Goal: Task Accomplishment & Management: Manage account settings

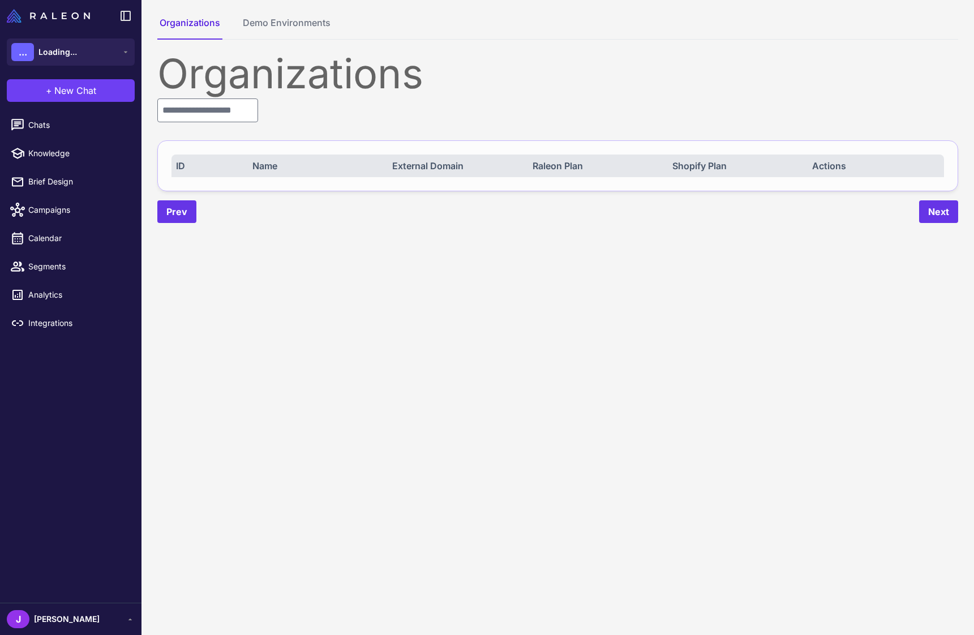
drag, startPoint x: 236, startPoint y: 123, endPoint x: 230, endPoint y: 123, distance: 6.2
click at [237, 123] on div "Organizations ID Name External Domain Raleon Plan Shopify Plan Actions Prev Next" at bounding box center [557, 138] width 800 height 170
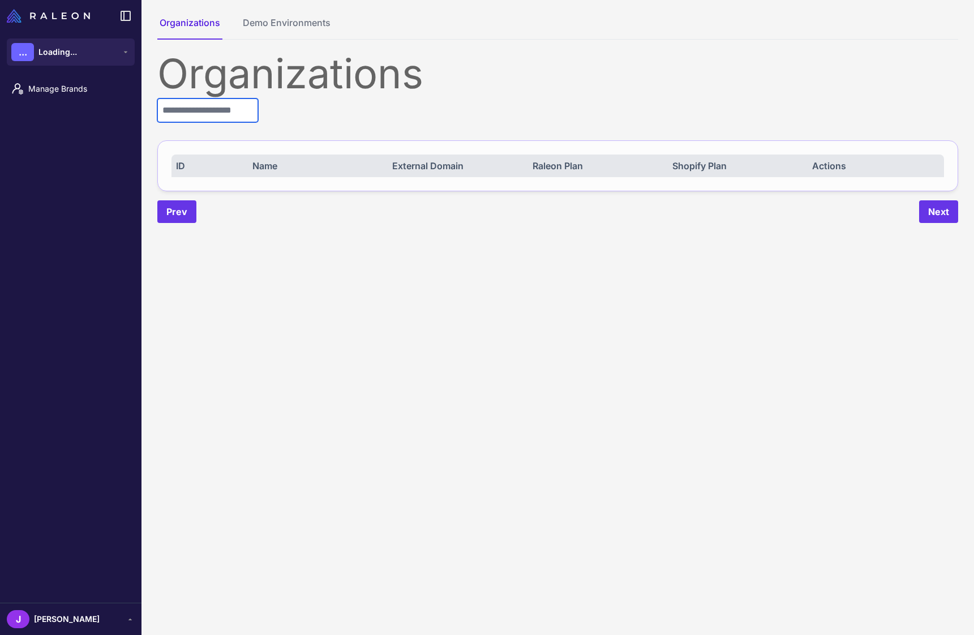
click at [225, 110] on input "text" at bounding box center [207, 110] width 101 height 24
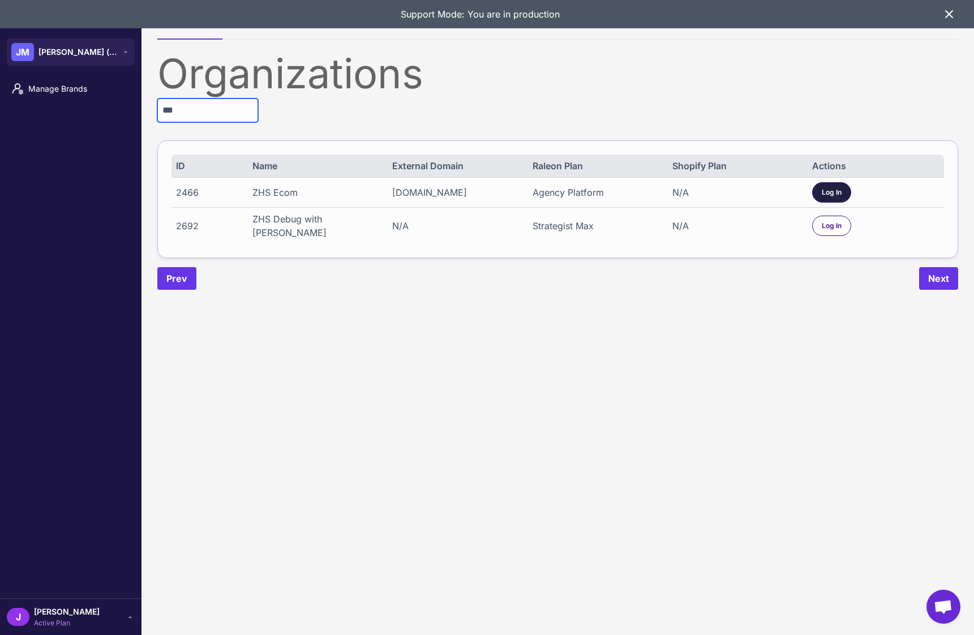
type input "***"
click at [830, 194] on span "Log In" at bounding box center [831, 192] width 20 height 10
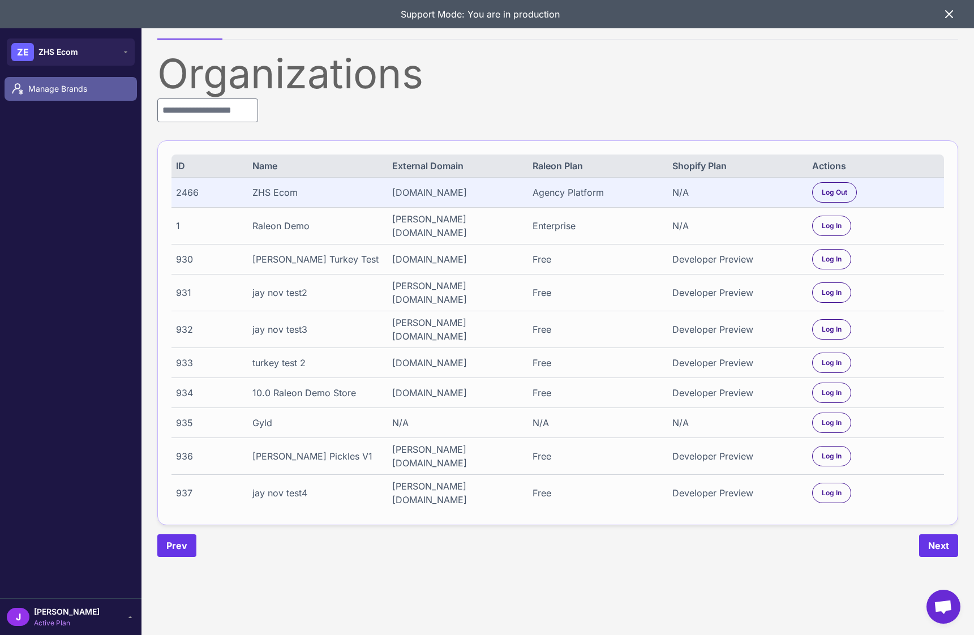
click at [50, 85] on span "Manage Brands" at bounding box center [78, 89] width 100 height 12
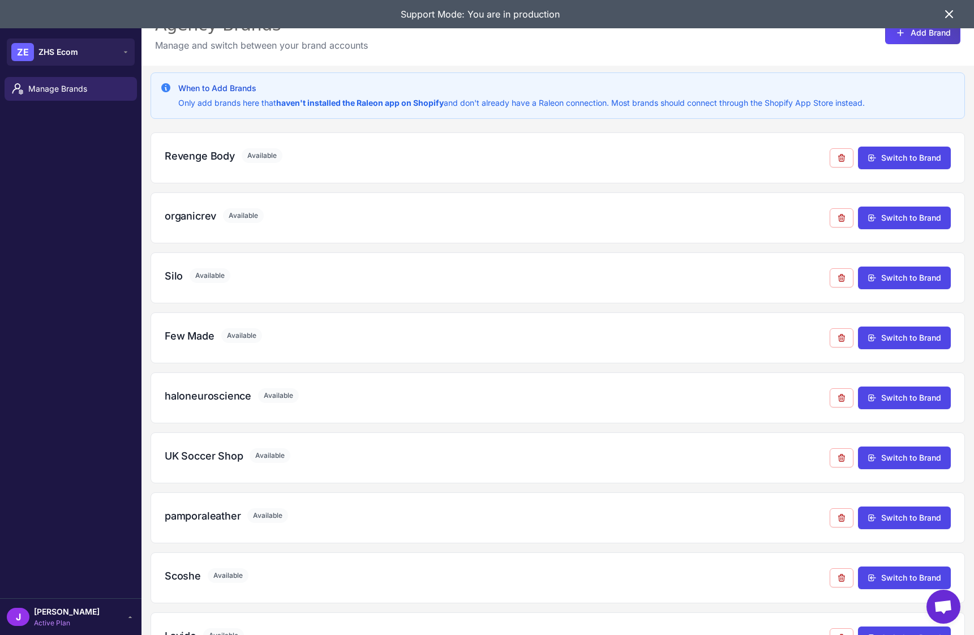
click at [965, 17] on div "Support Mode: You are in production" at bounding box center [487, 14] width 974 height 28
click at [946, 14] on icon at bounding box center [949, 14] width 14 height 14
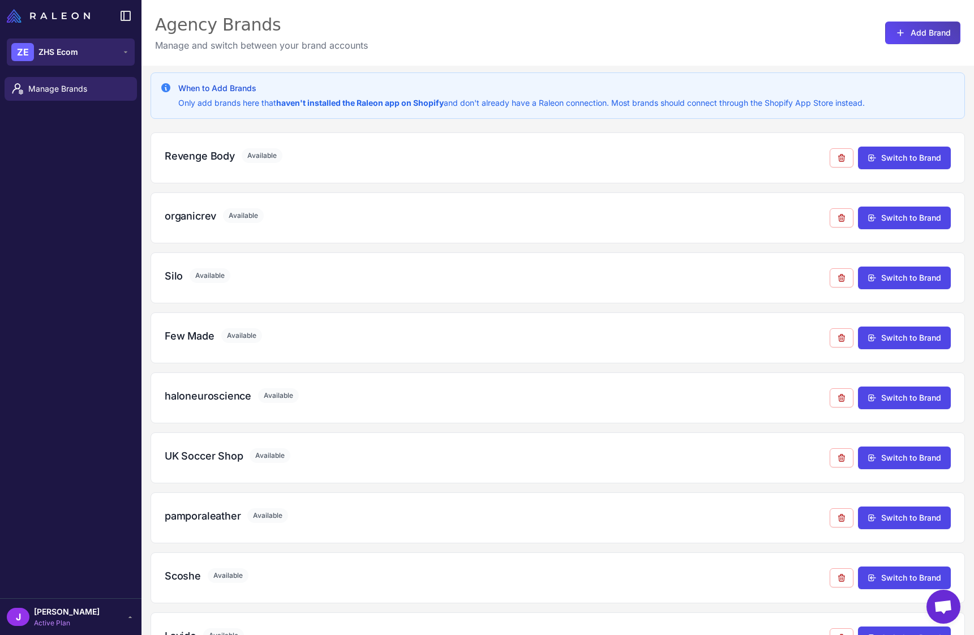
click at [67, 51] on span "ZHS Ecom" at bounding box center [58, 52] width 40 height 12
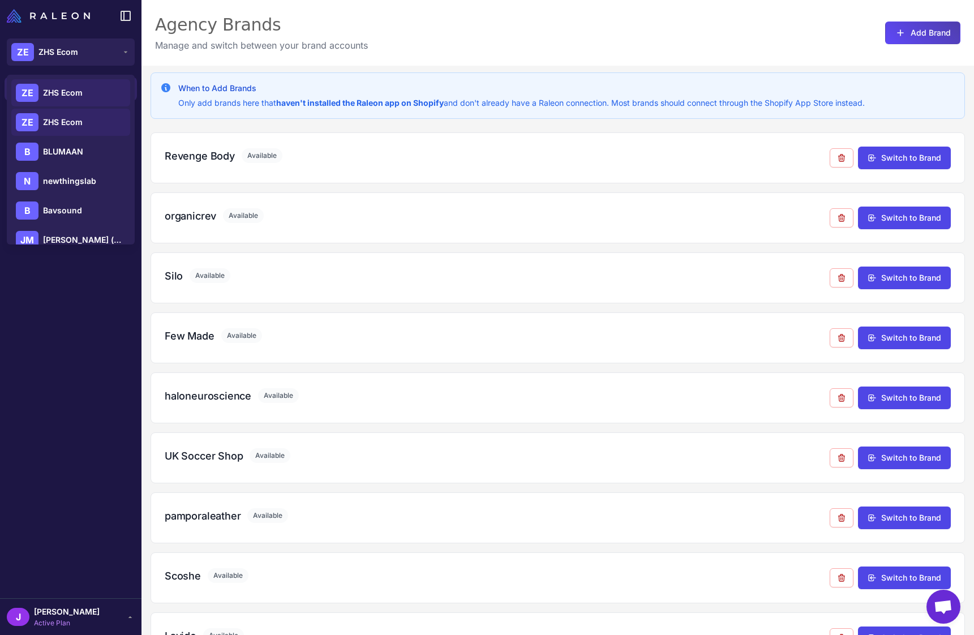
click at [302, 47] on p "Manage and switch between your brand accounts" at bounding box center [261, 45] width 213 height 14
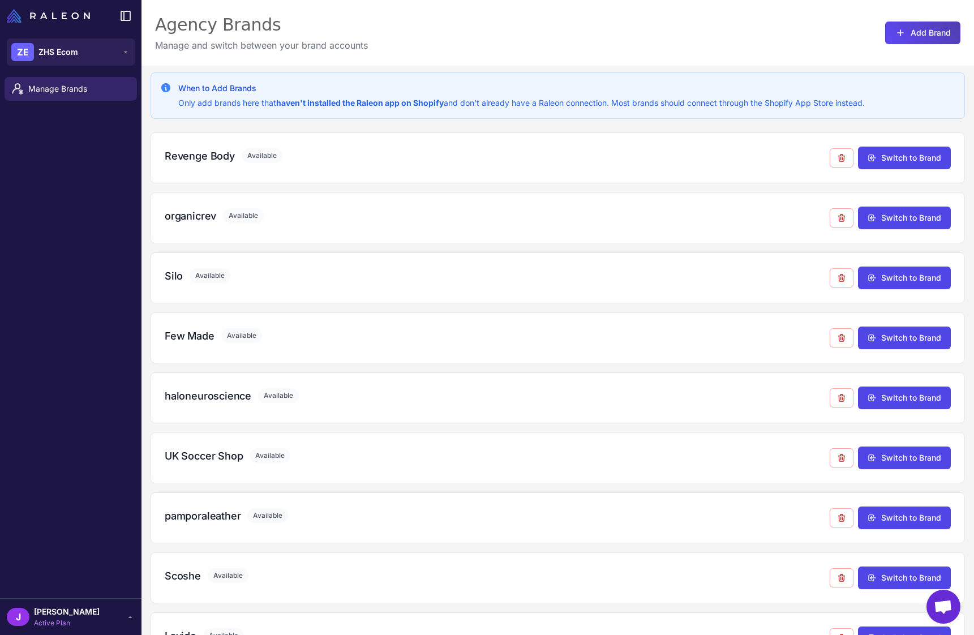
click at [106, 618] on div "J Jay Active Plan" at bounding box center [71, 616] width 128 height 23
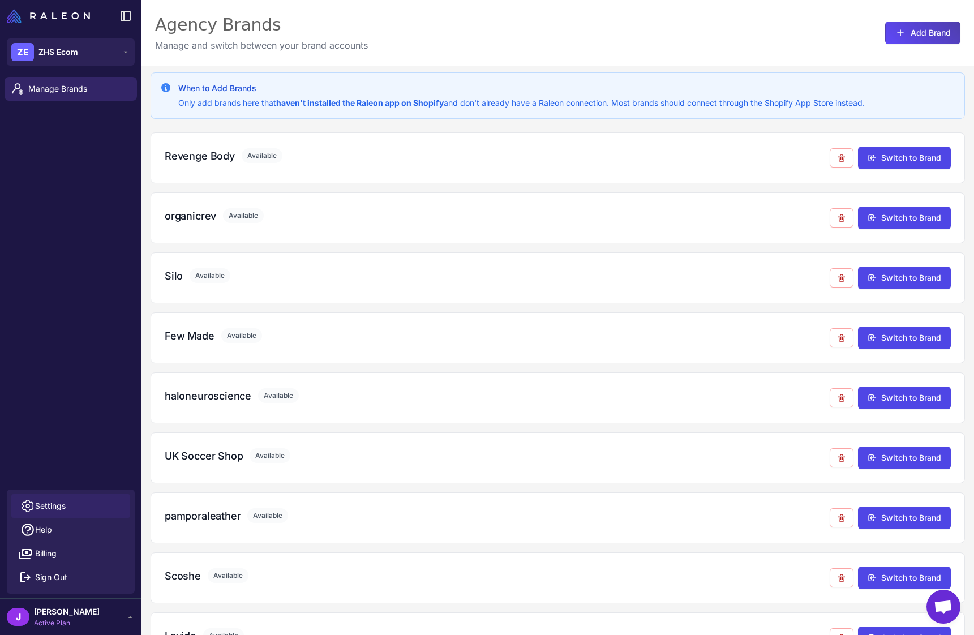
click at [49, 504] on span "Settings" at bounding box center [50, 505] width 31 height 12
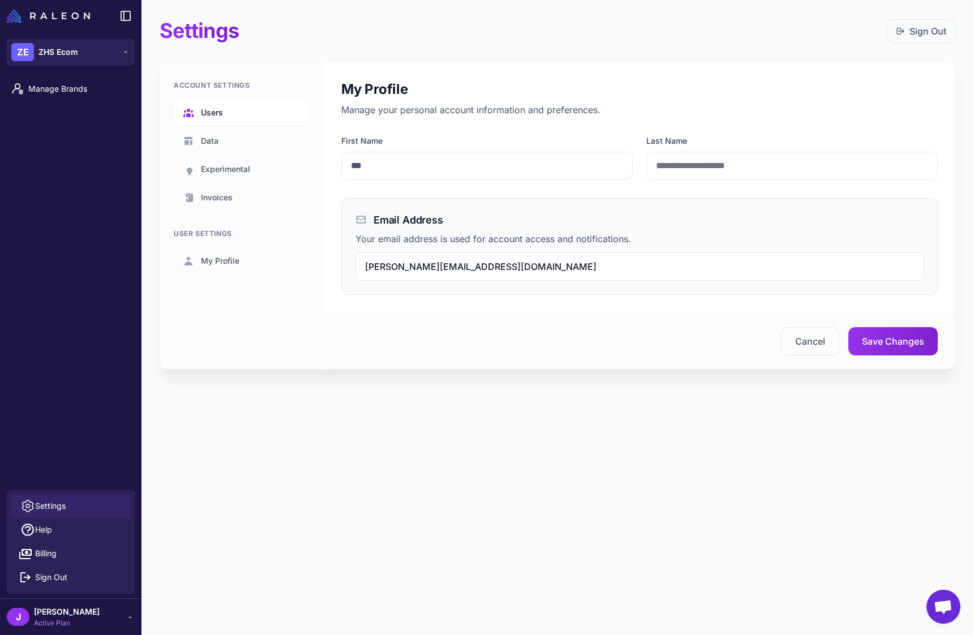
click at [246, 113] on link "Users" at bounding box center [241, 113] width 135 height 26
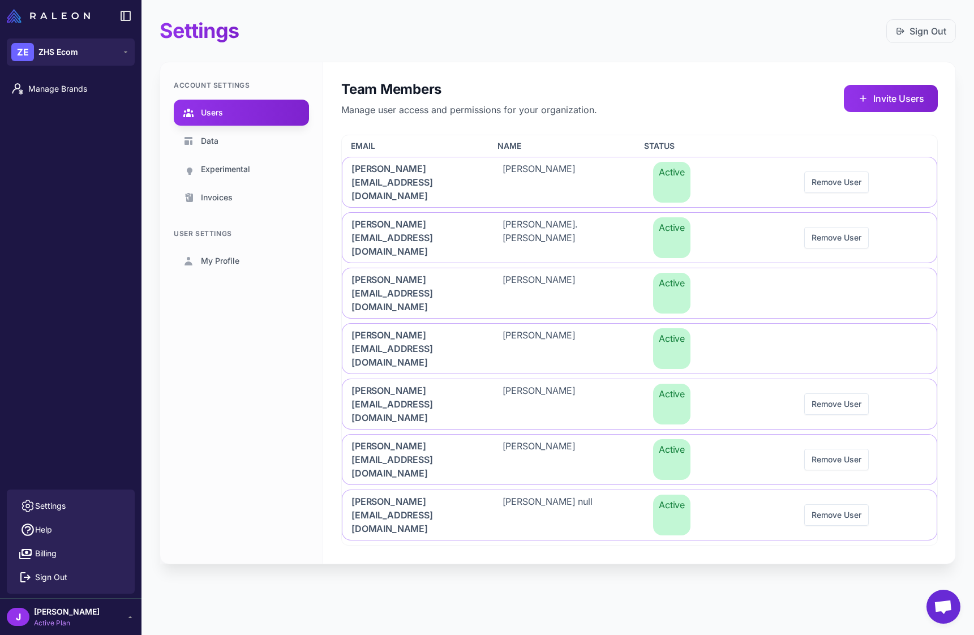
click at [289, 501] on div "Settings Sign Out Account Settings Users Data Experimental Invoices User Settin…" at bounding box center [557, 317] width 832 height 635
drag, startPoint x: 351, startPoint y: 342, endPoint x: 449, endPoint y: 346, distance: 98.5
click at [449, 434] on div "maria@zhs-ecom.com" at bounding box center [413, 459] width 142 height 50
copy span "maria@zhs-ecom.com"
click at [524, 485] on div "Settings Sign Out Account Settings Users Data Experimental Invoices User Settin…" at bounding box center [557, 317] width 832 height 635
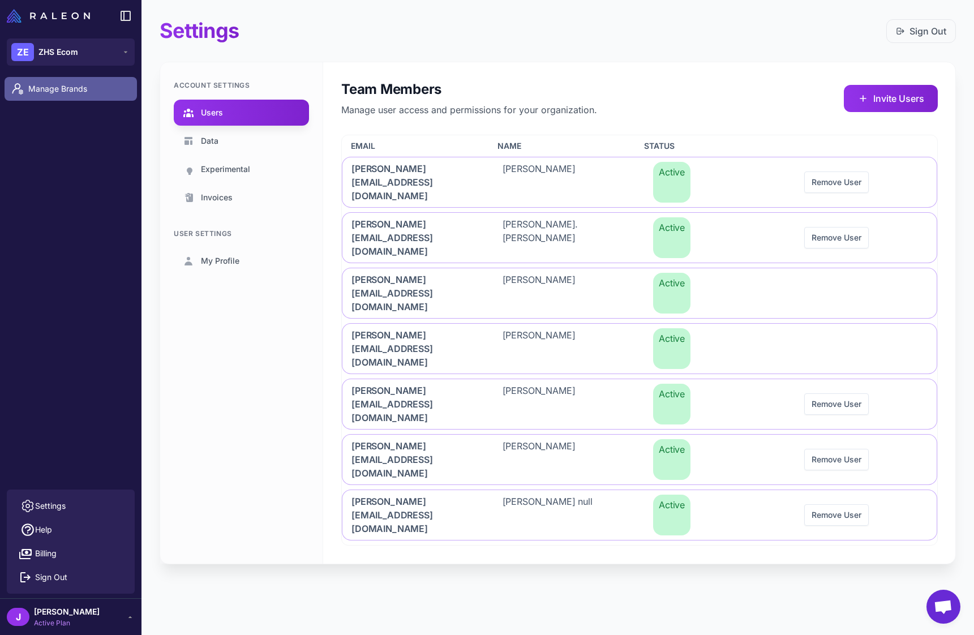
click at [87, 84] on span "Manage Brands" at bounding box center [78, 89] width 100 height 12
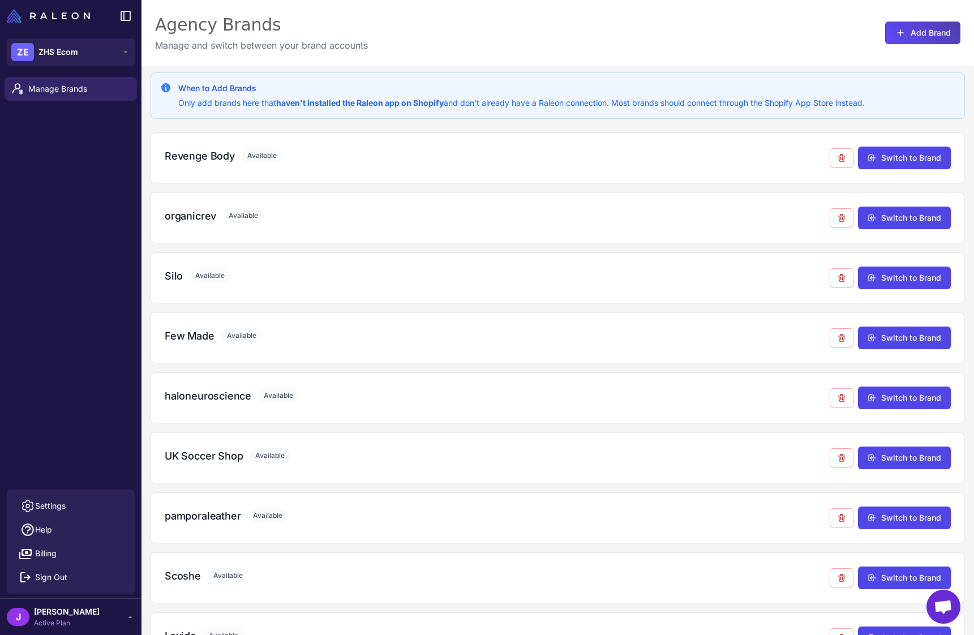
click at [38, 316] on div "Manage Brands" at bounding box center [70, 280] width 141 height 417
drag, startPoint x: 414, startPoint y: 105, endPoint x: 623, endPoint y: 108, distance: 209.3
click at [623, 108] on p "Only add brands here that haven't installed the Raleon app on Shopify and don't…" at bounding box center [521, 103] width 686 height 12
click at [523, 92] on h3 "When to Add Brands" at bounding box center [521, 88] width 686 height 12
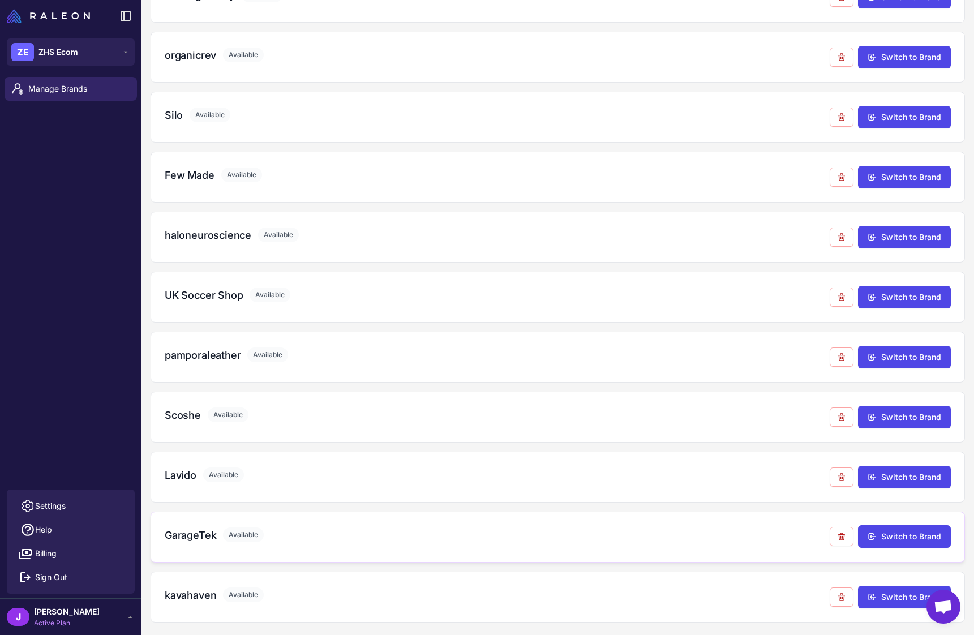
scroll to position [162, 0]
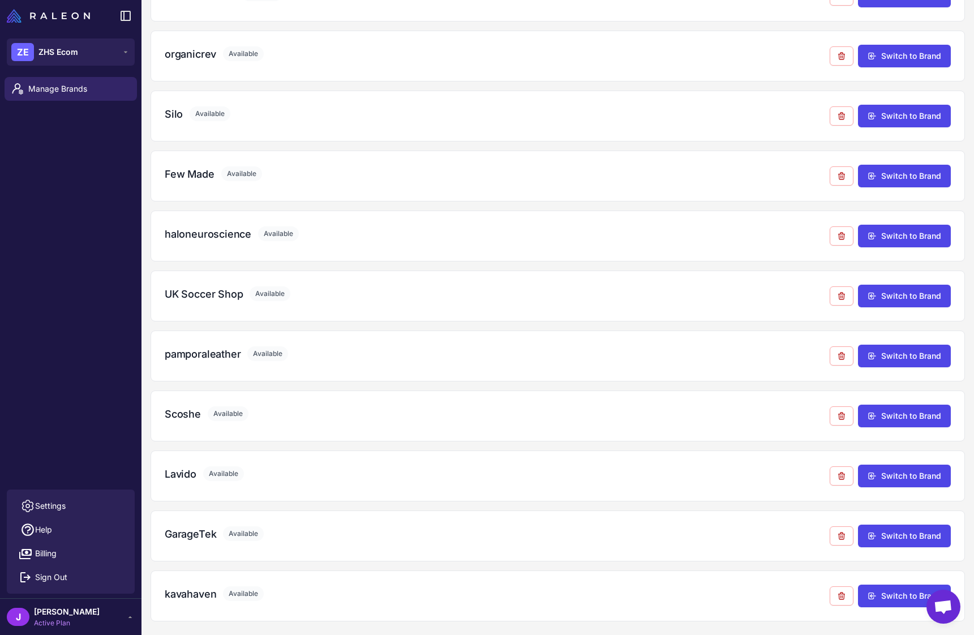
click at [59, 618] on span "Active Plan" at bounding box center [67, 623] width 66 height 10
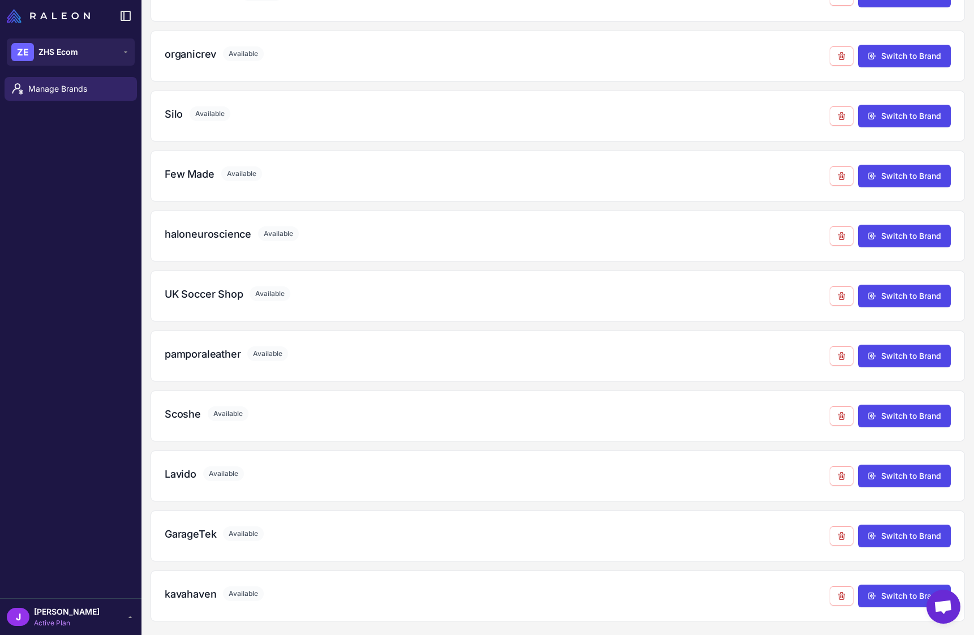
click at [42, 618] on span "Active Plan" at bounding box center [67, 623] width 66 height 10
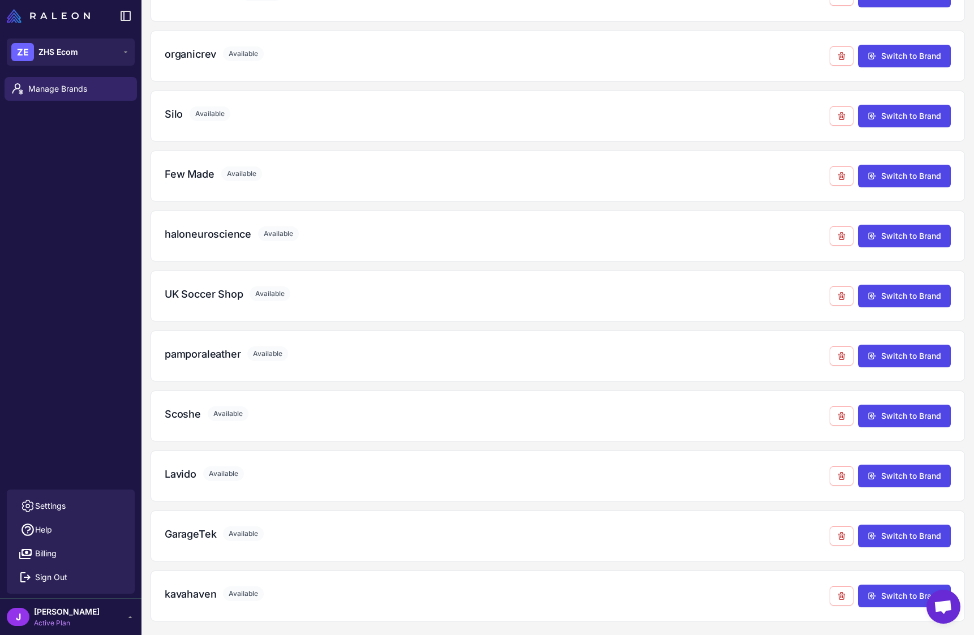
click at [49, 578] on span "Sign Out" at bounding box center [51, 577] width 32 height 12
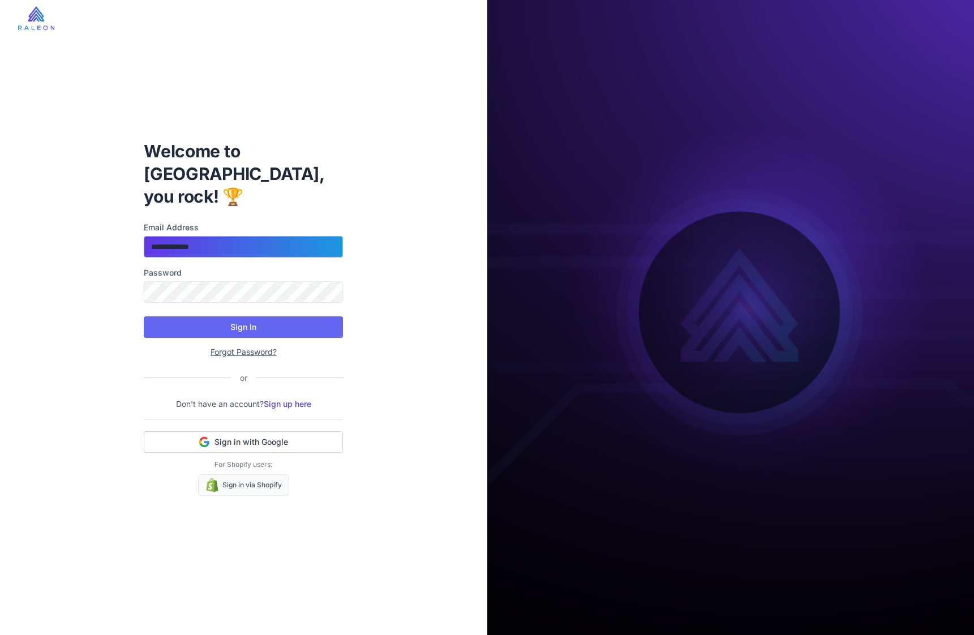
drag, startPoint x: 227, startPoint y: 227, endPoint x: 227, endPoint y: 234, distance: 6.8
click at [227, 236] on input "**********" at bounding box center [243, 246] width 199 height 21
type input "**********"
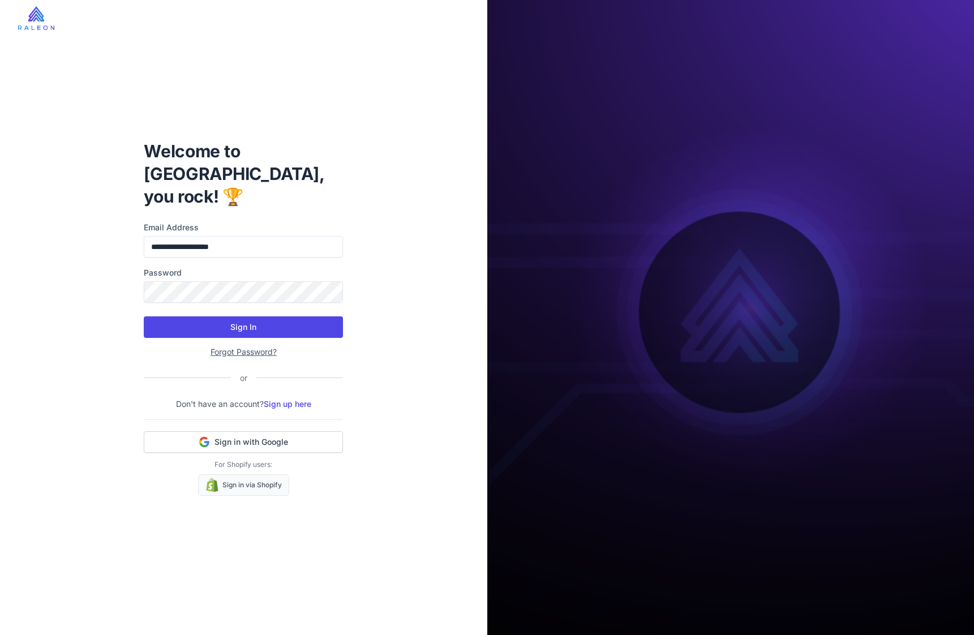
click at [240, 316] on button "Sign In" at bounding box center [243, 326] width 199 height 21
